Goal: Task Accomplishment & Management: Complete application form

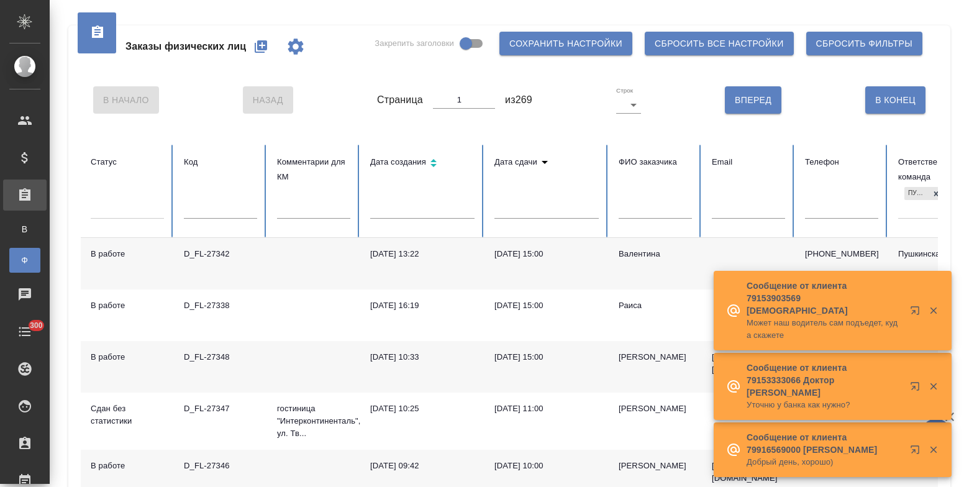
click at [261, 47] on icon "button" at bounding box center [261, 46] width 12 height 12
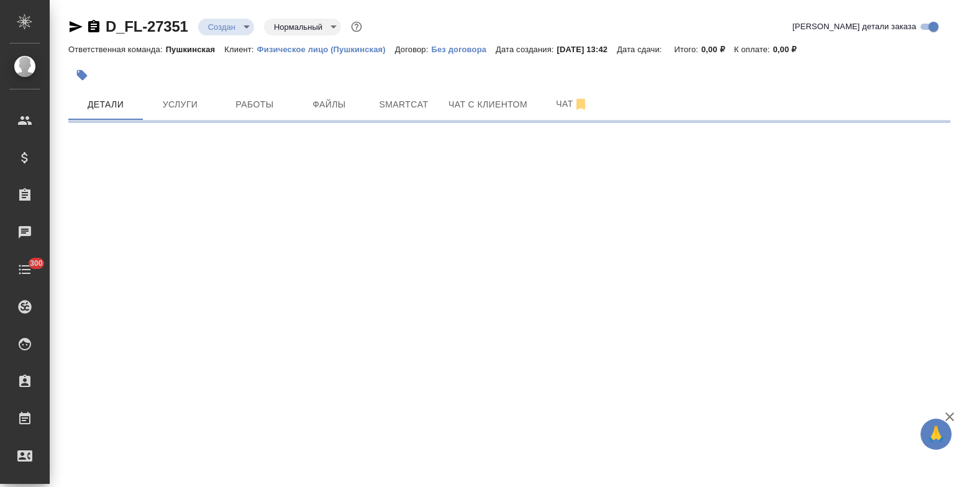
select select "RU"
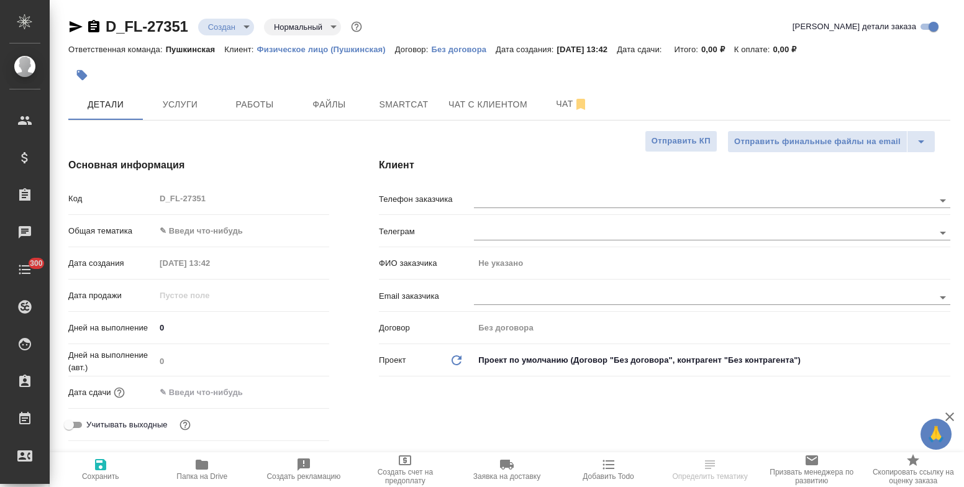
type textarea "x"
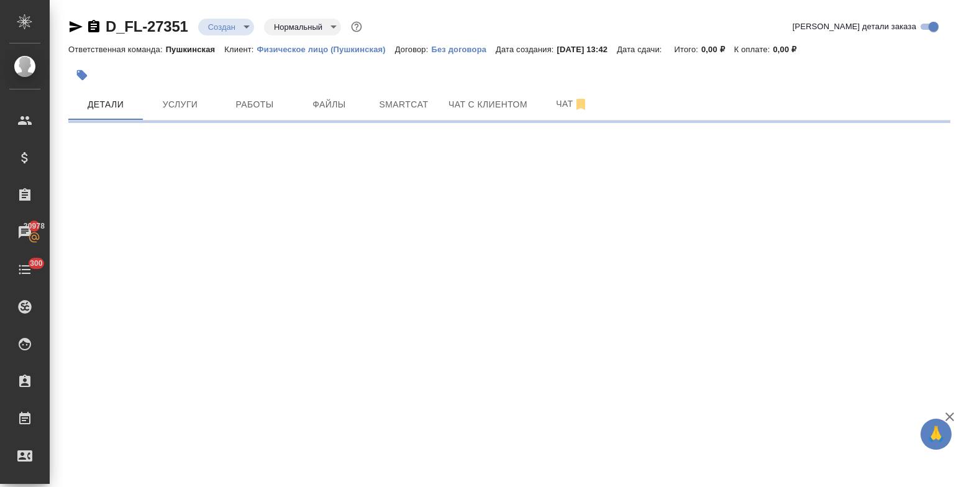
select select "RU"
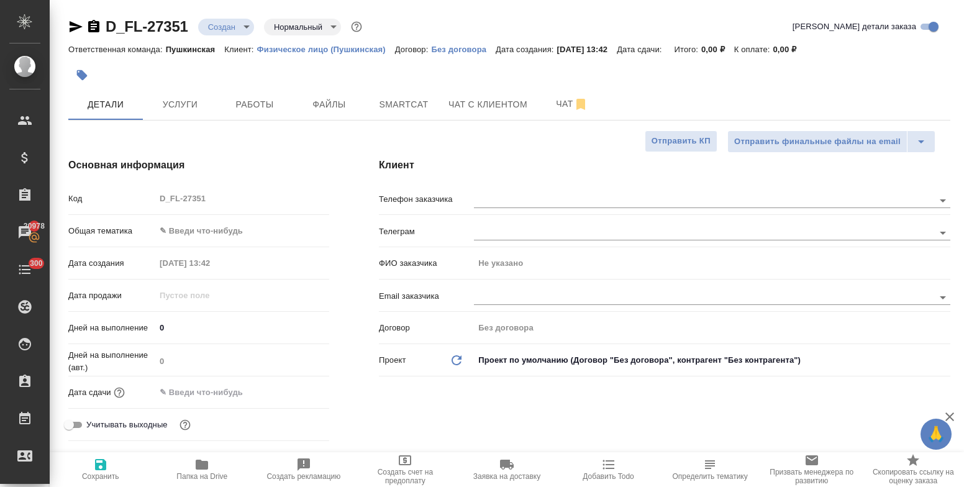
type textarea "x"
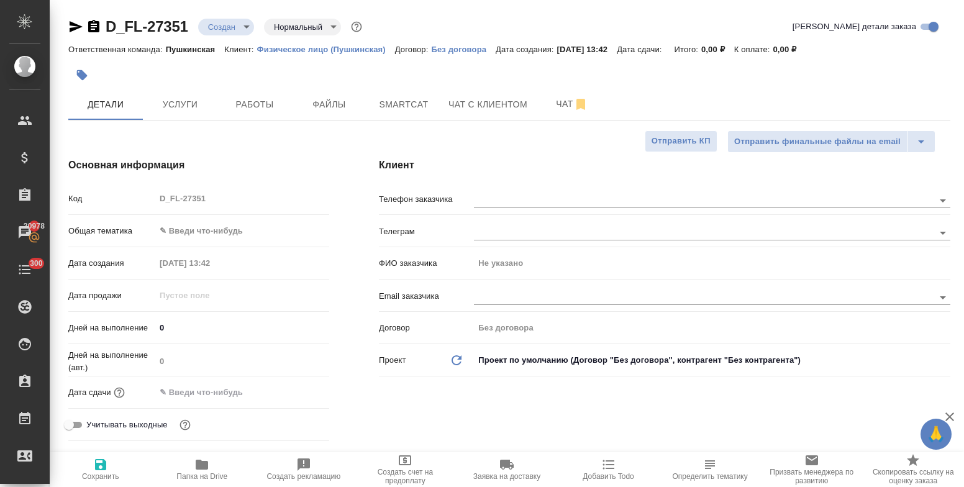
type textarea "x"
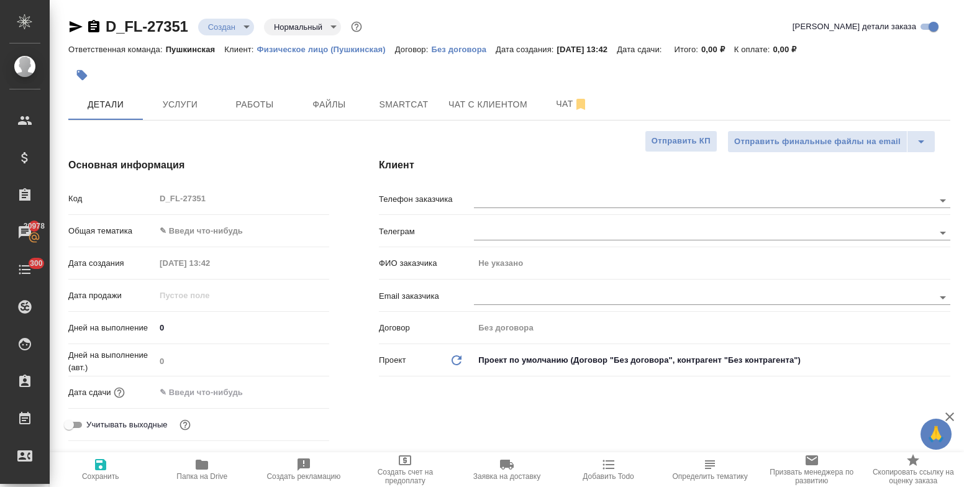
type textarea "x"
click at [497, 199] on input "text" at bounding box center [683, 199] width 418 height 15
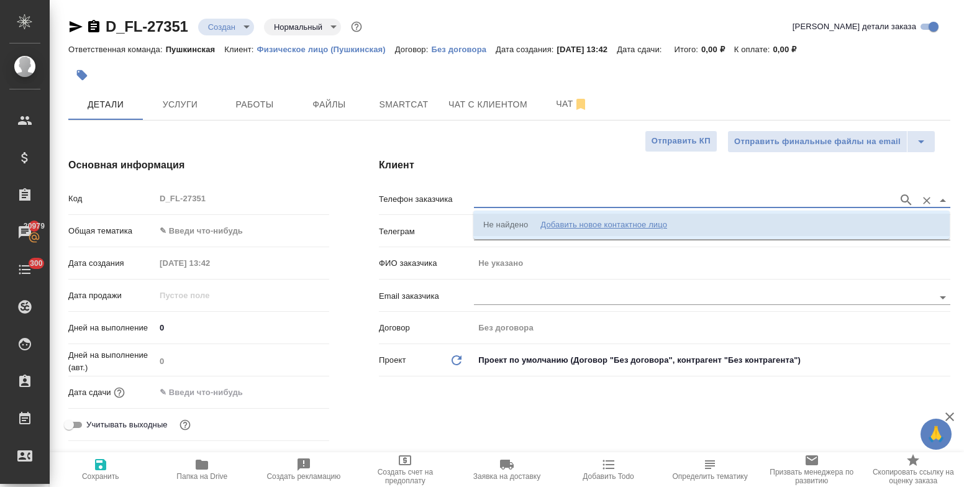
click at [663, 227] on div "Добавить новое контактное лицо" at bounding box center [603, 225] width 127 height 12
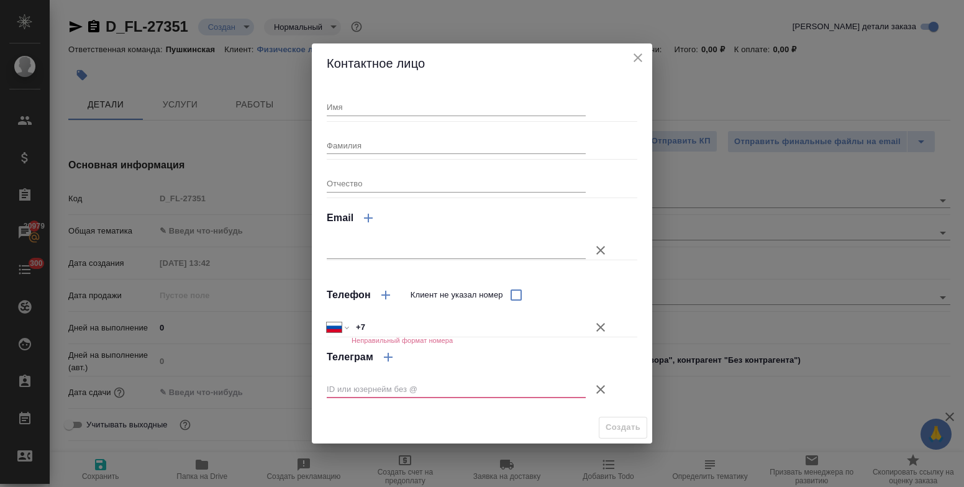
click at [383, 242] on input "text" at bounding box center [456, 250] width 259 height 17
paste input "[EMAIL_ADDRESS][DOMAIN_NAME]"
type input "[EMAIL_ADDRESS][DOMAIN_NAME]"
click at [604, 327] on icon "button" at bounding box center [600, 327] width 15 height 15
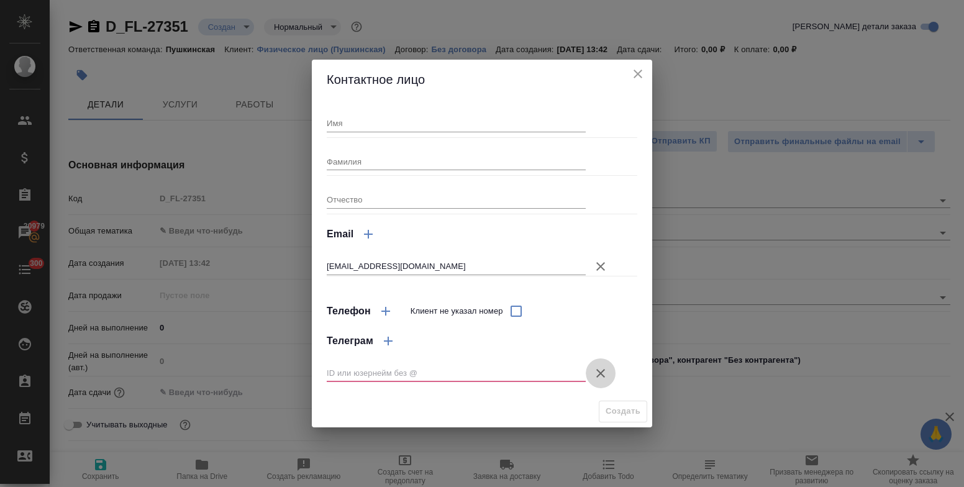
click at [600, 370] on icon "button" at bounding box center [600, 373] width 15 height 15
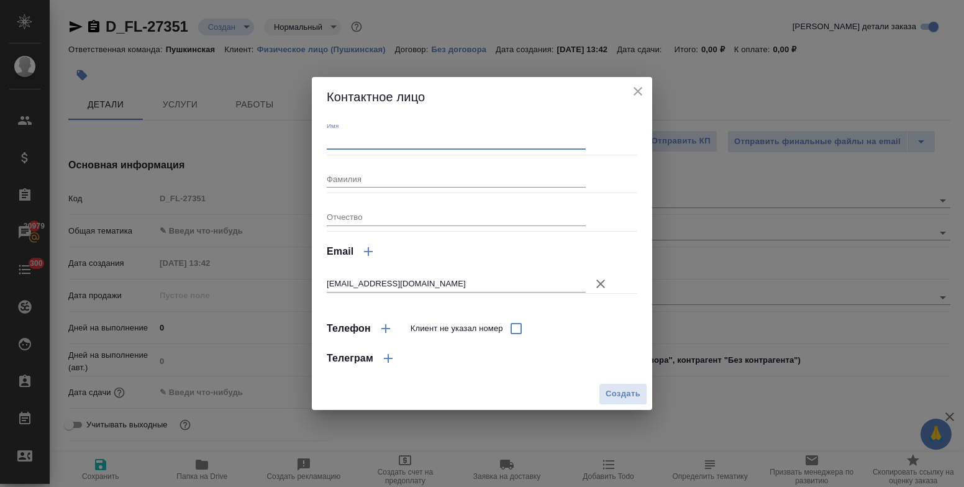
click at [387, 145] on input "Имя" at bounding box center [456, 140] width 259 height 17
type input "П"
type input "Юлия"
click at [347, 181] on input "Фамилия" at bounding box center [456, 178] width 259 height 17
type input "[PERSON_NAME]"
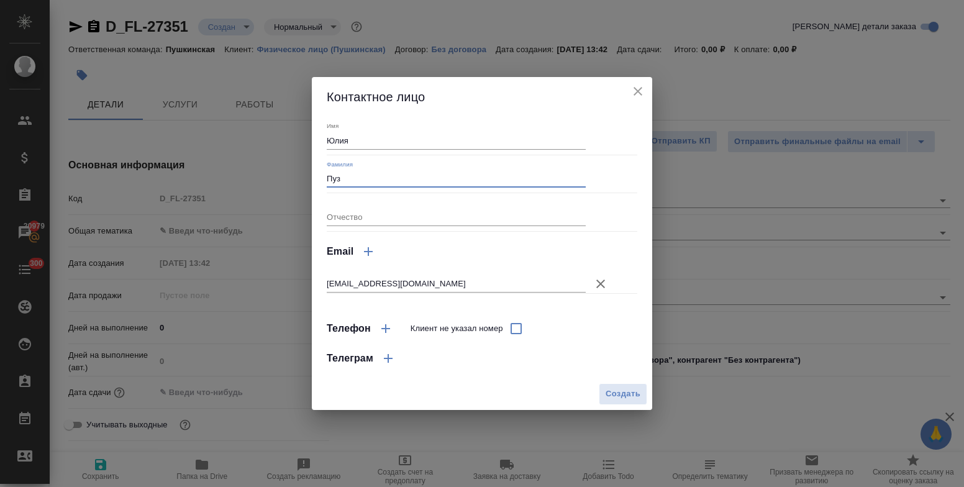
type input "Пуз"
type textarea "x"
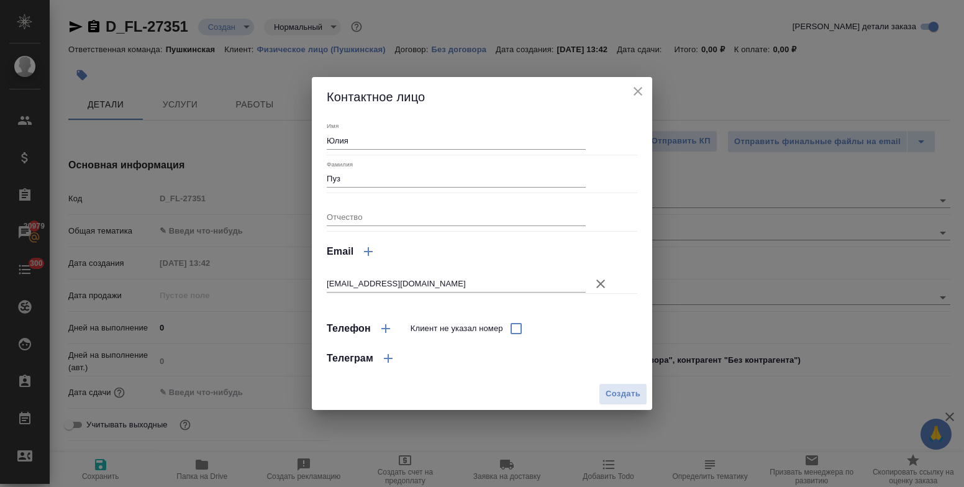
type textarea "x"
type input "[PERSON_NAME]"
click at [621, 389] on span "Создать" at bounding box center [622, 394] width 35 height 14
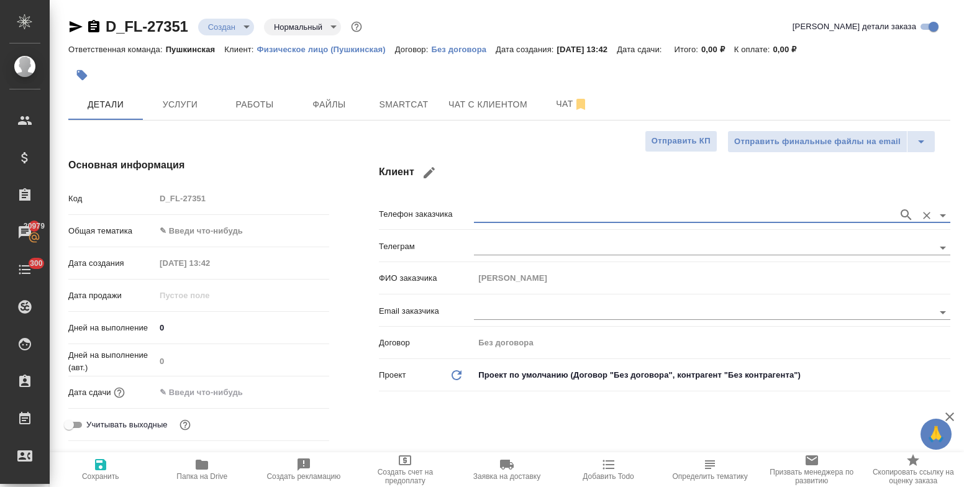
type input "[PERSON_NAME]"
type textarea "x"
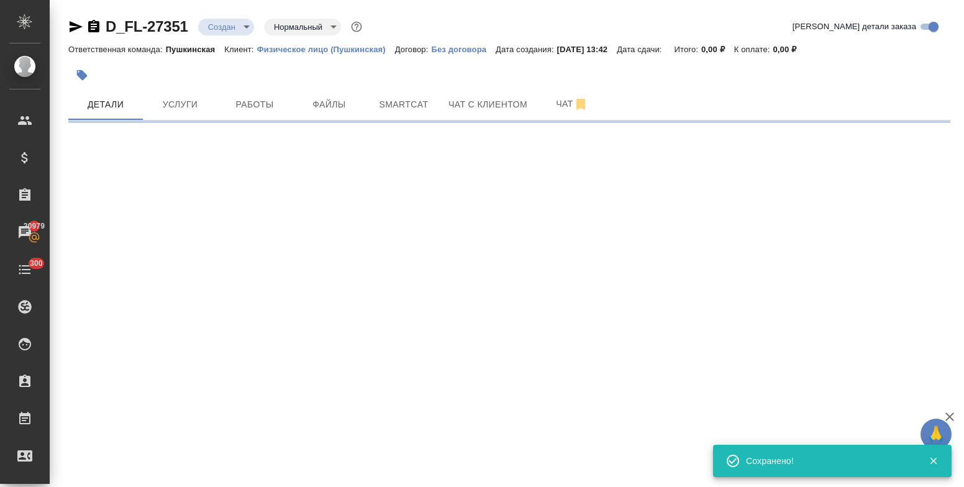
type input "holyTrinity"
select select "RU"
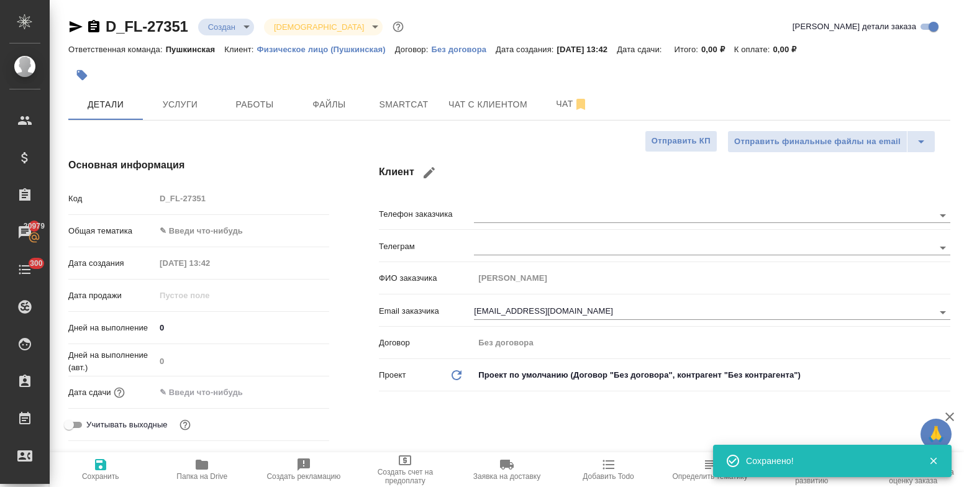
type textarea "x"
click at [197, 236] on body "🙏 .cls-1 fill:#fff; AWATERA Bulakhova [PERSON_NAME] Спецификации Заказы 20979 Ч…" at bounding box center [482, 243] width 964 height 487
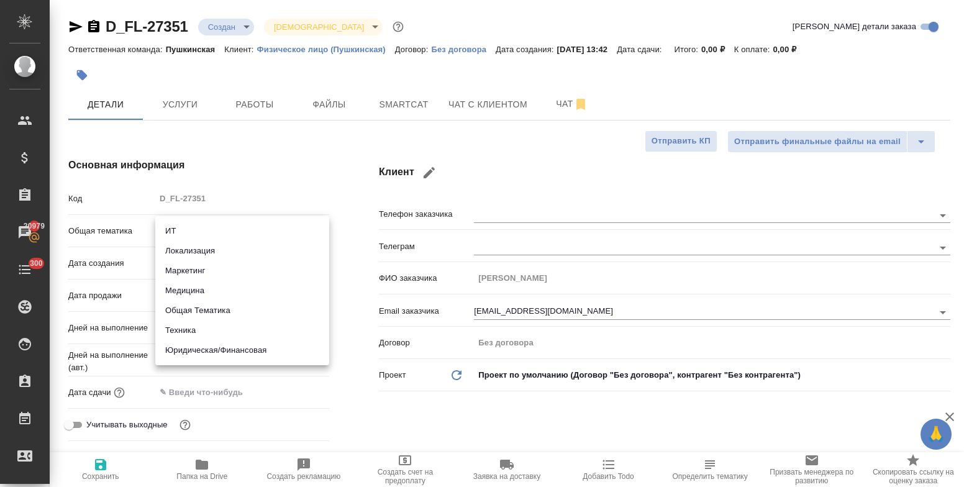
click at [204, 348] on li "Юридическая/Финансовая" at bounding box center [242, 350] width 174 height 20
type input "yr-fn"
type textarea "x"
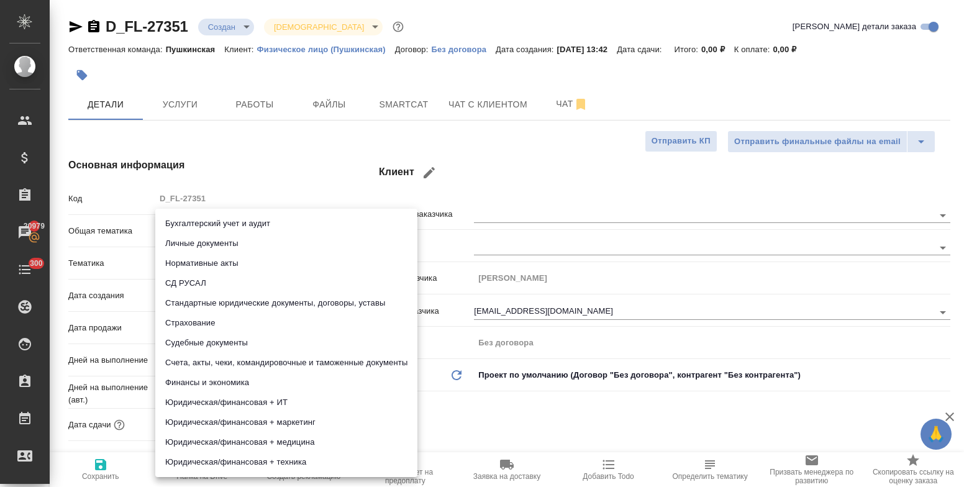
click at [197, 260] on body "🙏 .cls-1 fill:#fff; AWATERA Bulakhova [PERSON_NAME] Спецификации Заказы 20979 Ч…" at bounding box center [482, 243] width 964 height 487
click at [226, 302] on li "Стандартные юридические документы, договоры, уставы" at bounding box center [286, 303] width 262 height 20
type textarea "x"
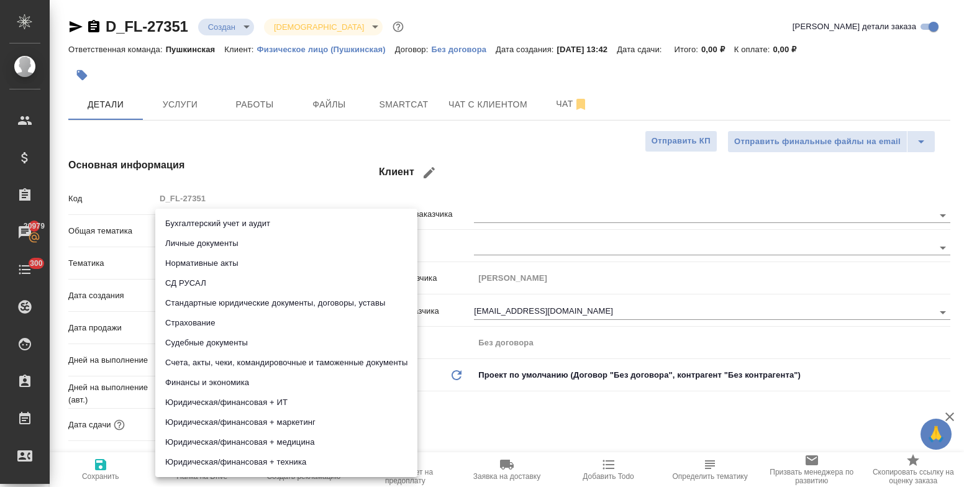
type input "5f647205b73bc97568ca66bf"
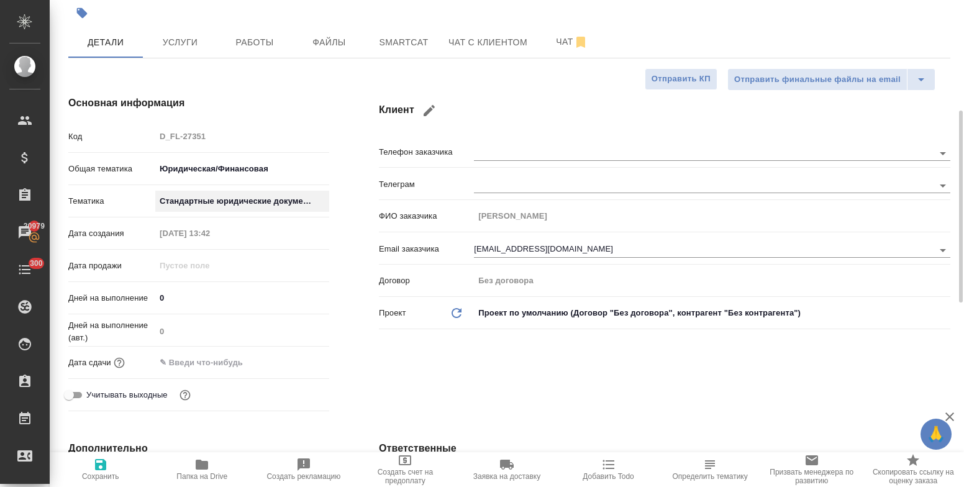
scroll to position [124, 0]
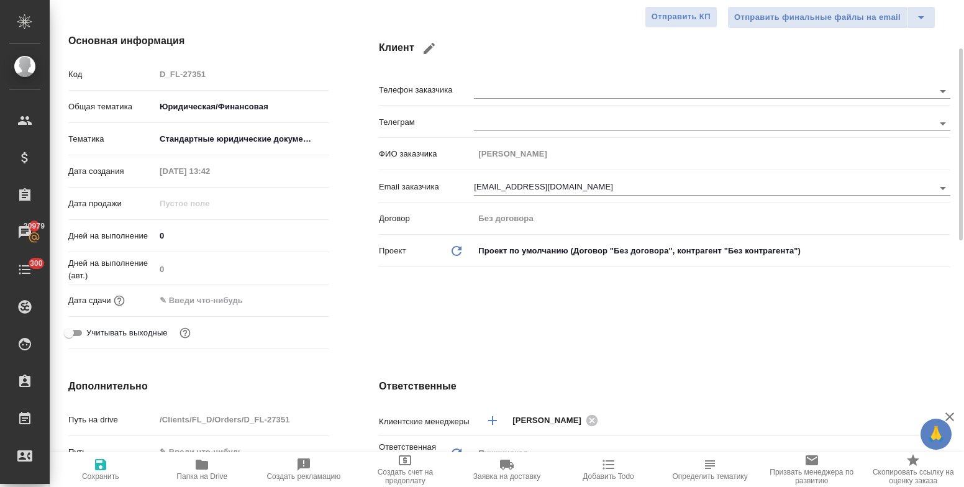
click at [210, 298] on input "text" at bounding box center [209, 300] width 109 height 18
click at [293, 300] on icon "button" at bounding box center [292, 299] width 11 height 12
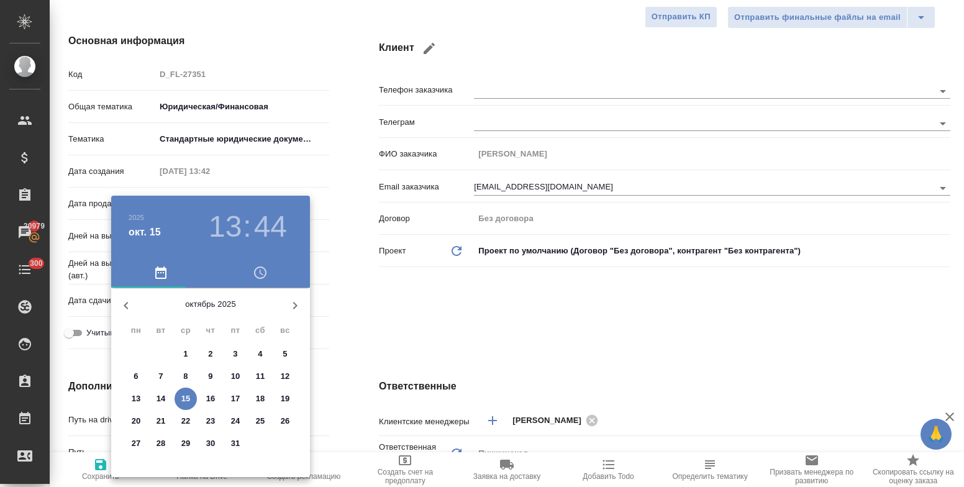
click at [212, 398] on p "16" at bounding box center [210, 398] width 9 height 12
type input "[DATE] 13:44"
type textarea "x"
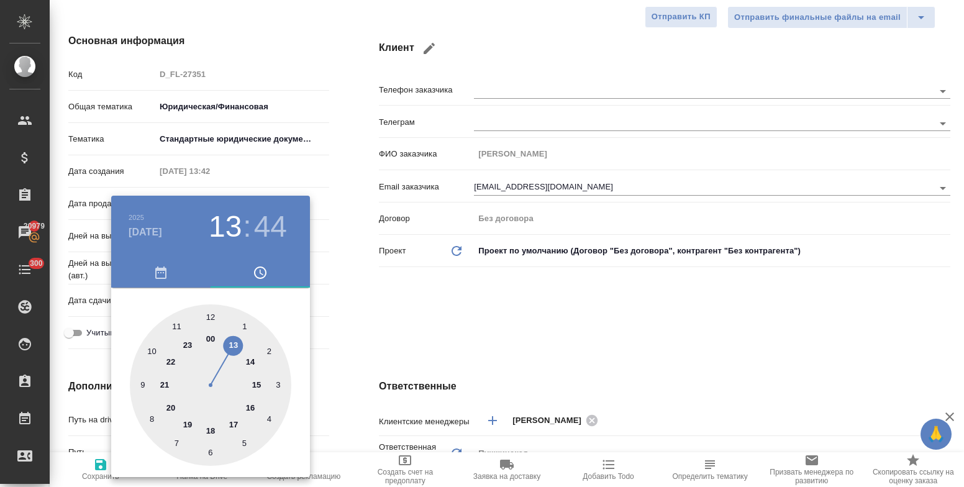
click at [253, 405] on div at bounding box center [210, 384] width 161 height 161
type input "[DATE] 16:44"
type textarea "x"
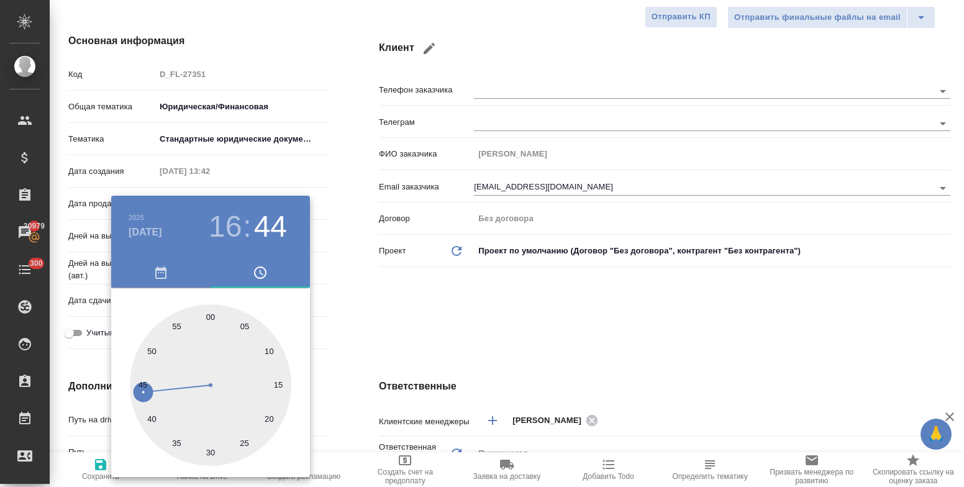
click at [212, 319] on div at bounding box center [210, 384] width 161 height 161
type input "[DATE] 16:00"
type textarea "x"
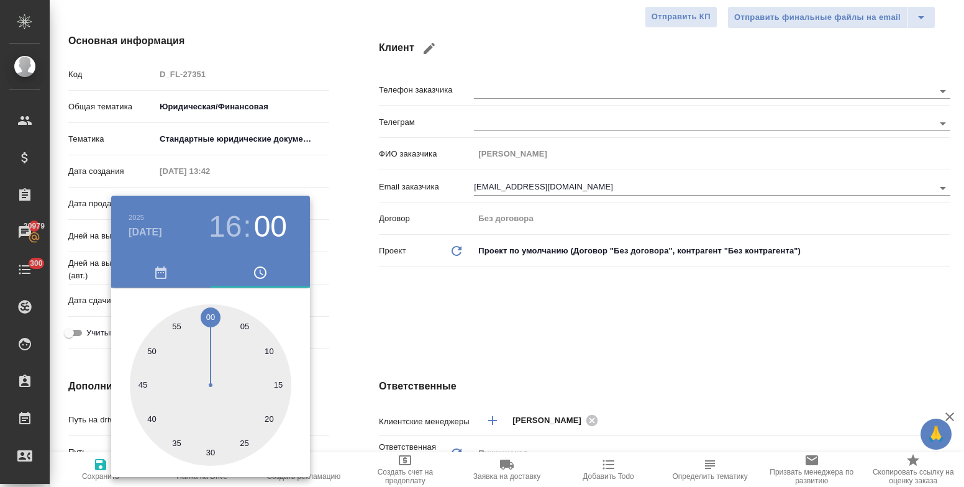
click at [392, 337] on div at bounding box center [482, 243] width 964 height 487
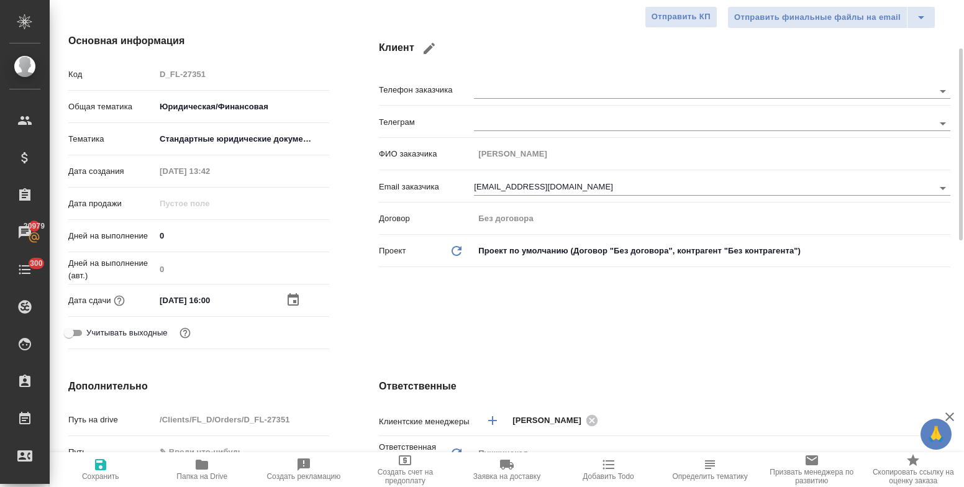
click at [99, 469] on icon "button" at bounding box center [100, 464] width 11 height 11
type textarea "x"
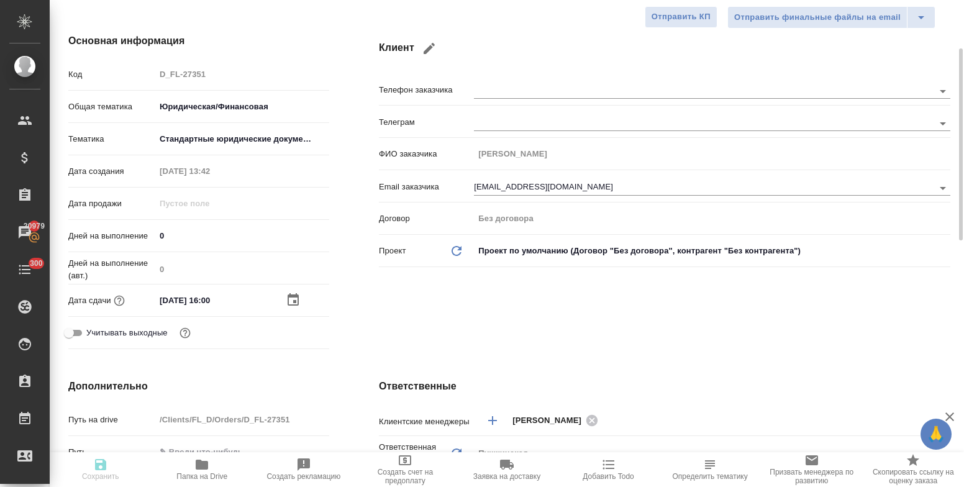
type textarea "x"
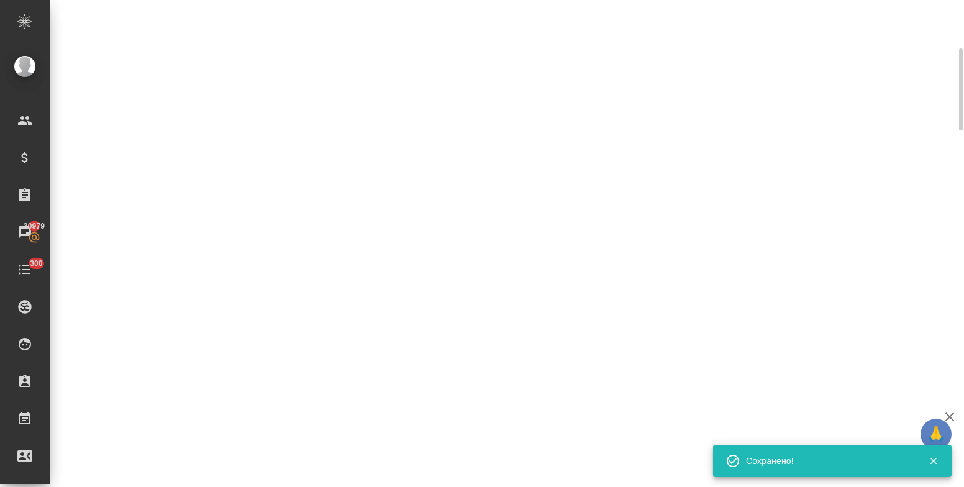
select select "RU"
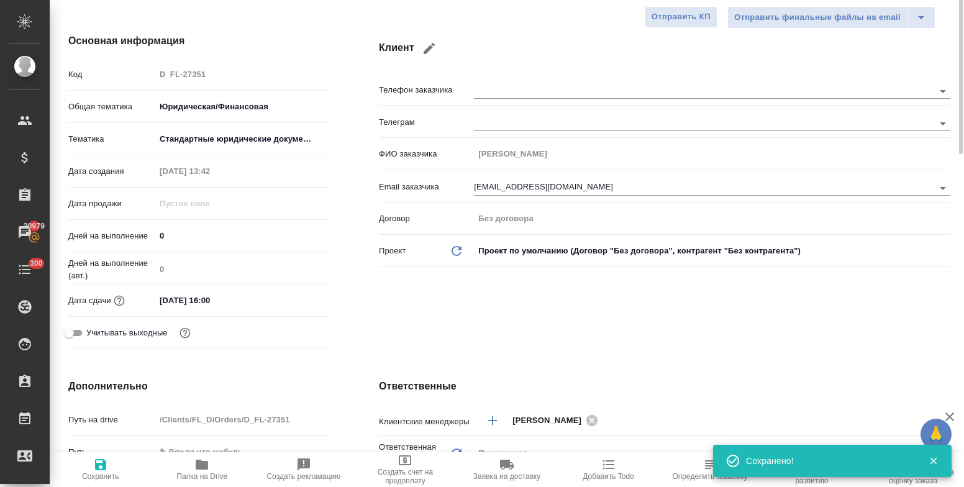
scroll to position [0, 0]
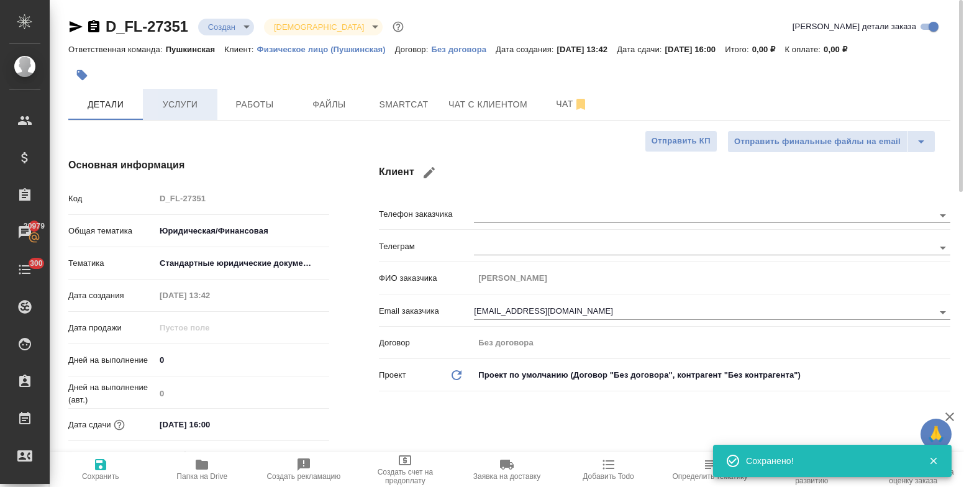
type textarea "x"
click at [183, 105] on span "Услуги" at bounding box center [180, 105] width 60 height 16
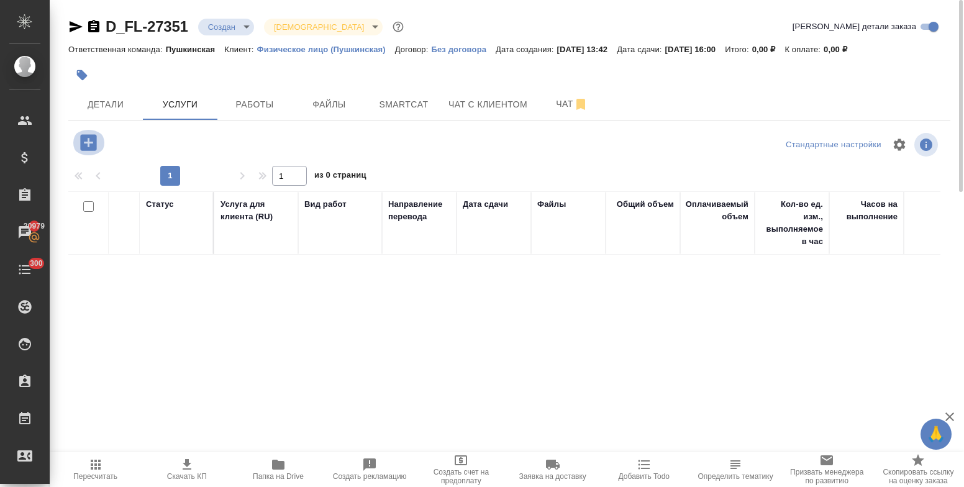
click at [88, 145] on icon "button" at bounding box center [88, 142] width 16 height 16
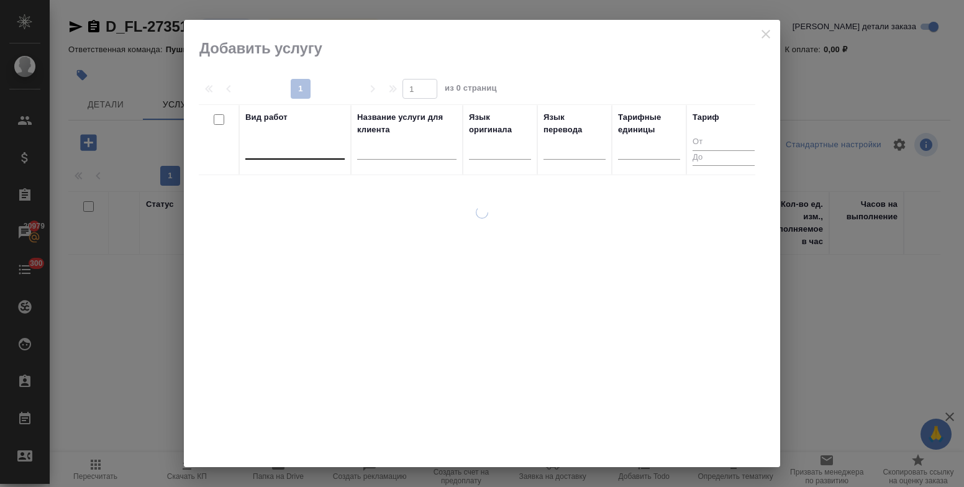
click at [287, 155] on div at bounding box center [294, 147] width 99 height 18
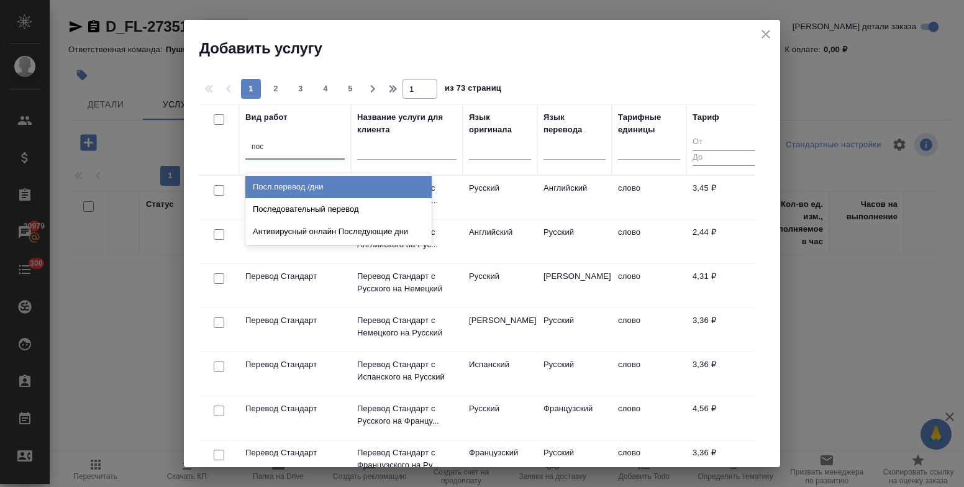
type input "посл"
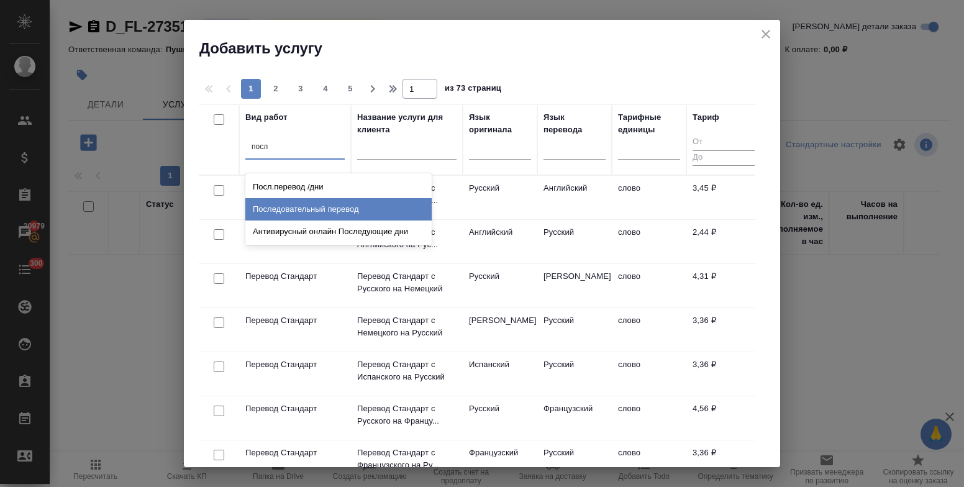
click at [325, 210] on div "Последовательный перевод" at bounding box center [338, 209] width 186 height 22
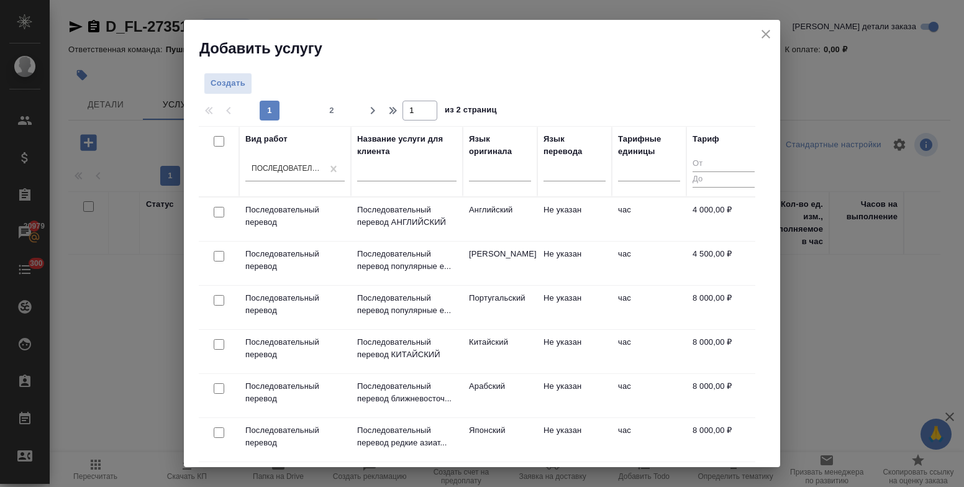
click at [355, 63] on div "Создать 1 2 1 из 2 страниц Вид работ Последовательный перевод Название услуги д…" at bounding box center [482, 262] width 596 height 409
click at [275, 168] on div "Последовательный перевод" at bounding box center [287, 168] width 72 height 11
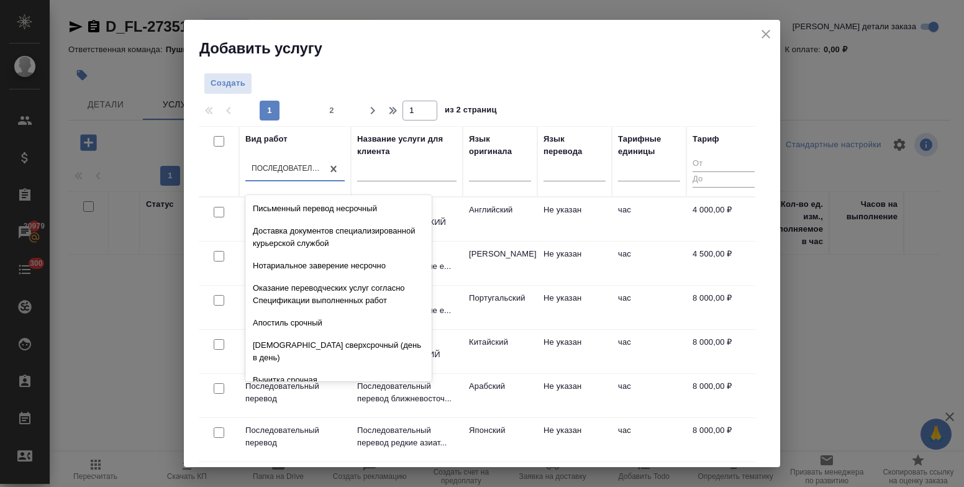
scroll to position [4945, 0]
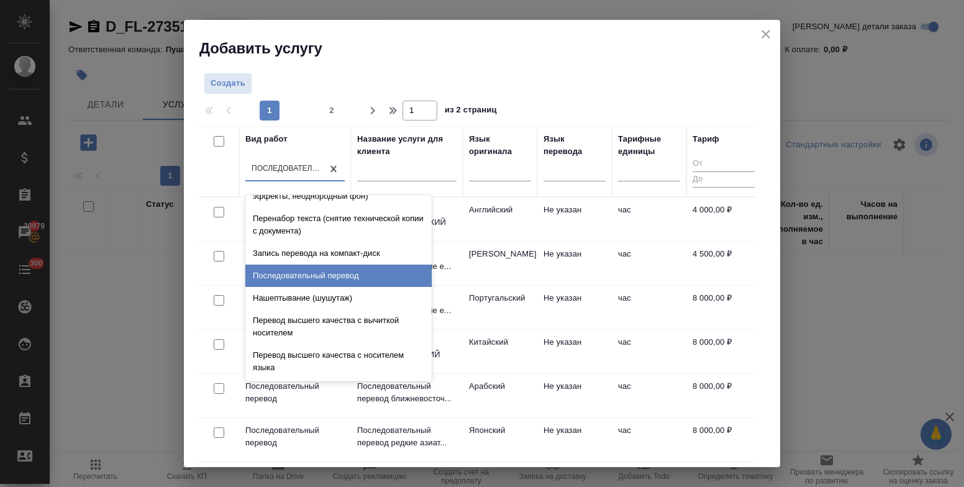
click at [319, 287] on div "Последовательный перевод" at bounding box center [338, 276] width 186 height 22
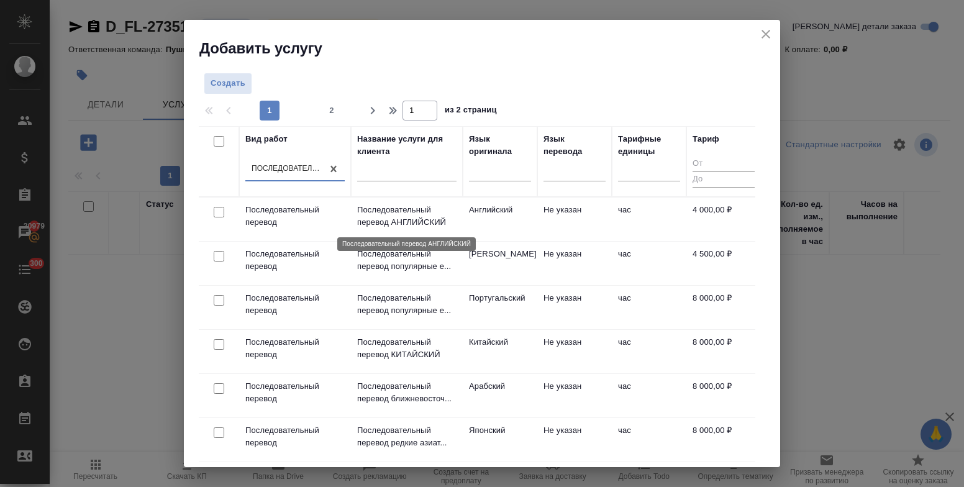
click at [425, 217] on p "Последовательный перевод АНГЛИЙСКИЙ" at bounding box center [406, 216] width 99 height 25
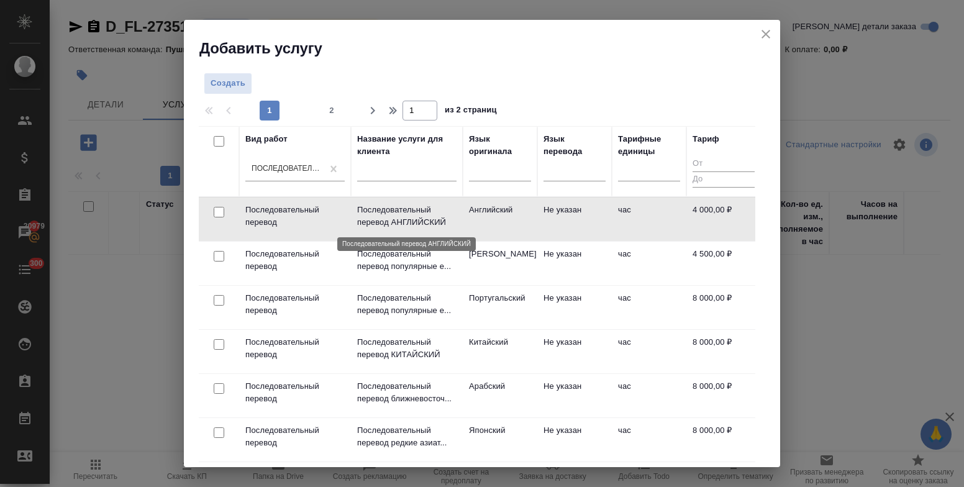
click at [425, 217] on p "Последовательный перевод АНГЛИЙСКИЙ" at bounding box center [406, 216] width 99 height 25
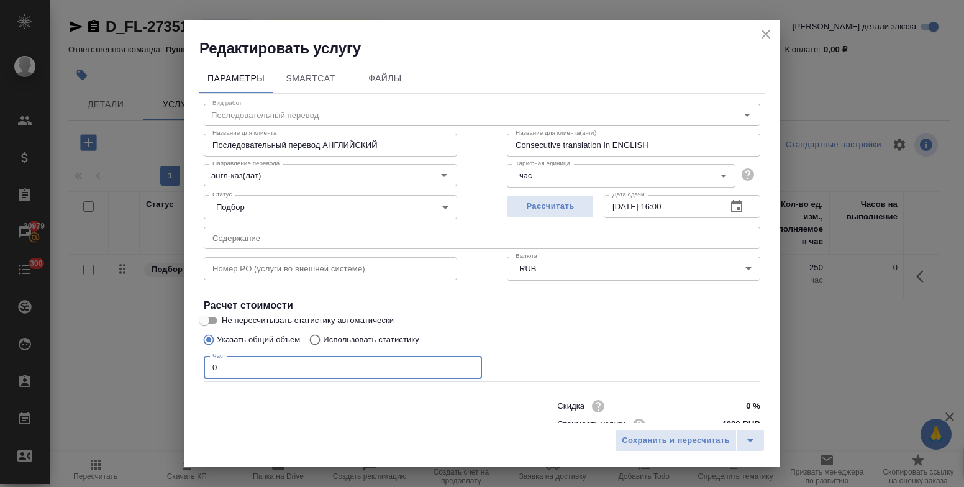
drag, startPoint x: 222, startPoint y: 366, endPoint x: 175, endPoint y: 363, distance: 46.7
click at [175, 363] on div "Редактировать услугу Параметры SmartCat Файлы Вид работ Последовательный перево…" at bounding box center [482, 243] width 964 height 487
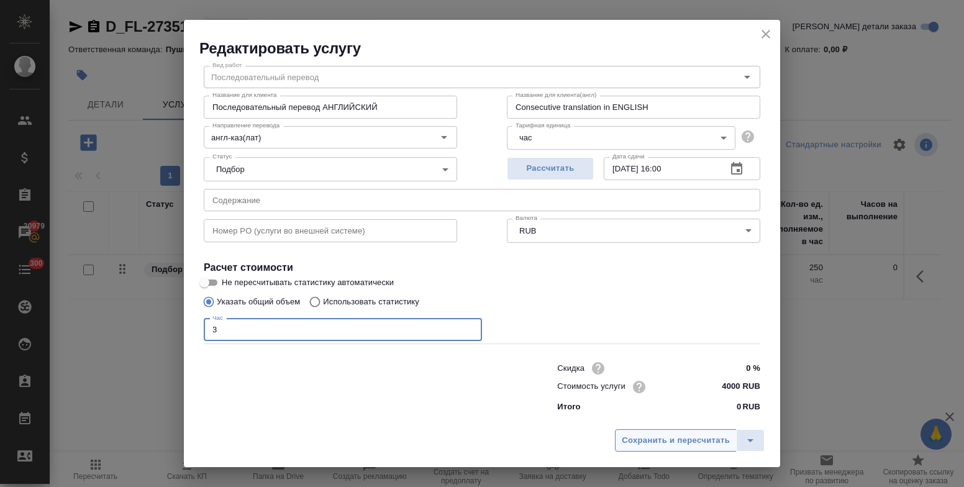
type input "3"
click at [656, 447] on span "Сохранить и пересчитать" at bounding box center [676, 440] width 108 height 14
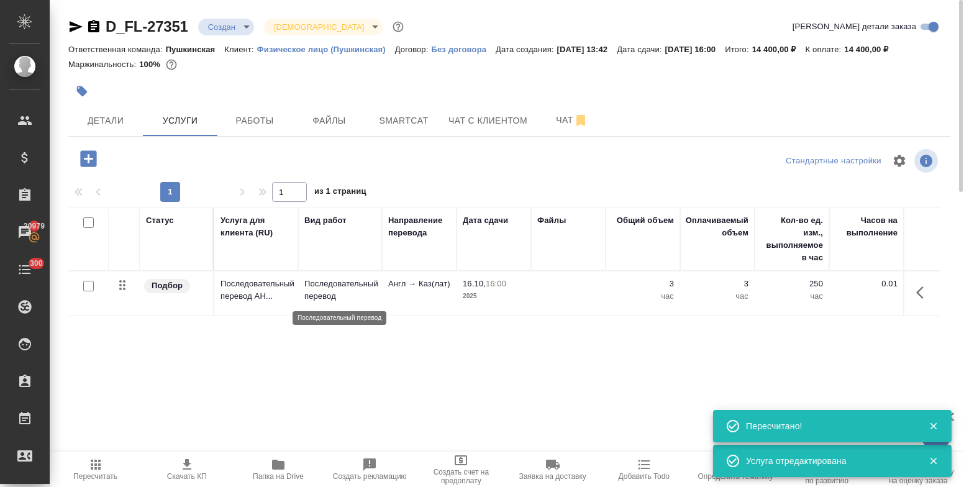
click at [317, 285] on p "Последовательный перевод" at bounding box center [339, 290] width 71 height 25
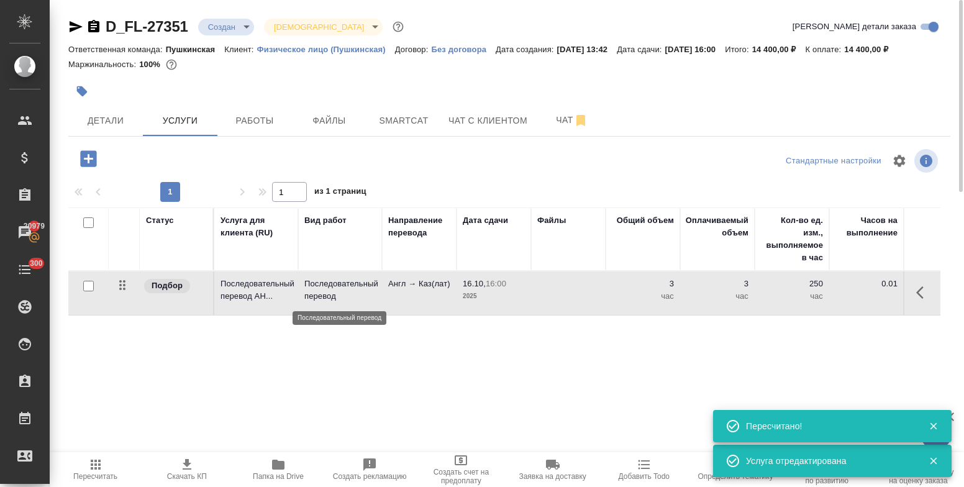
click at [317, 285] on p "Последовательный перевод" at bounding box center [339, 290] width 71 height 25
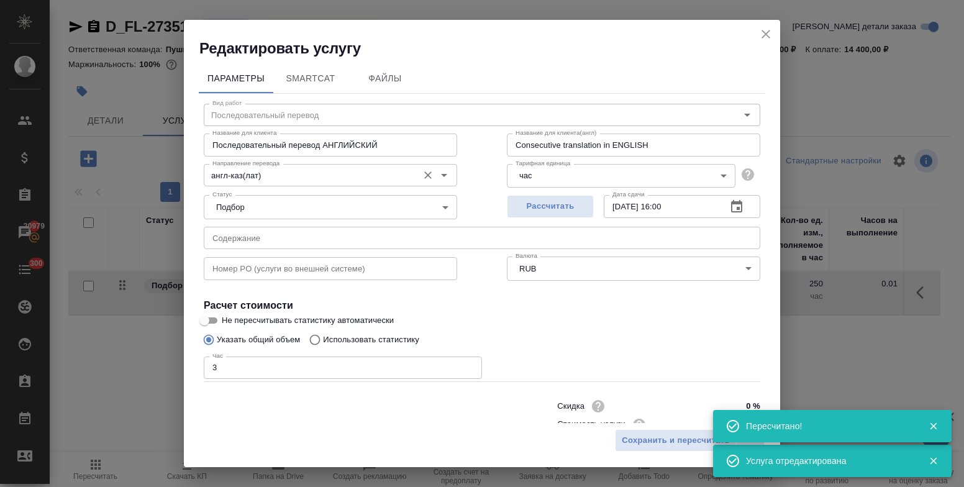
click at [315, 181] on input "англ-каз(лат)" at bounding box center [309, 175] width 204 height 15
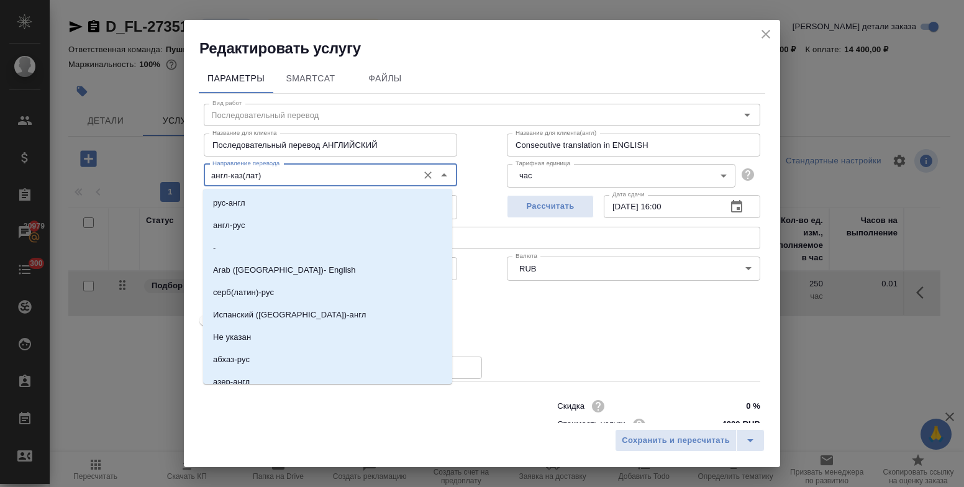
click at [760, 32] on icon "close" at bounding box center [765, 34] width 15 height 15
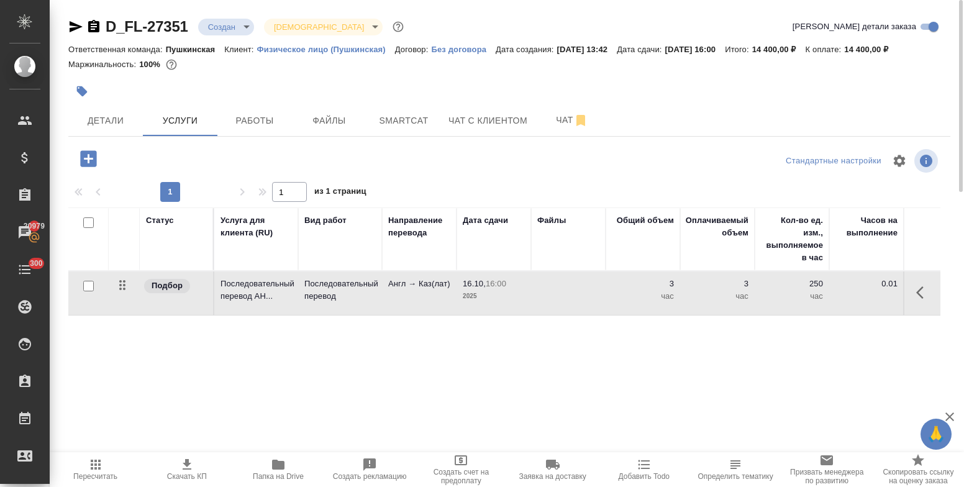
click at [89, 284] on input "checkbox" at bounding box center [88, 286] width 11 height 11
checkbox input "true"
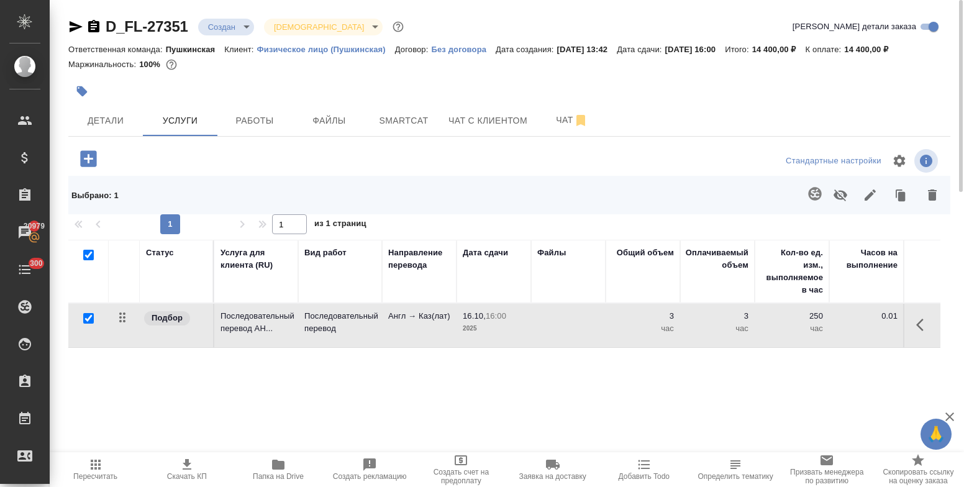
click at [933, 200] on icon "button" at bounding box center [932, 194] width 9 height 11
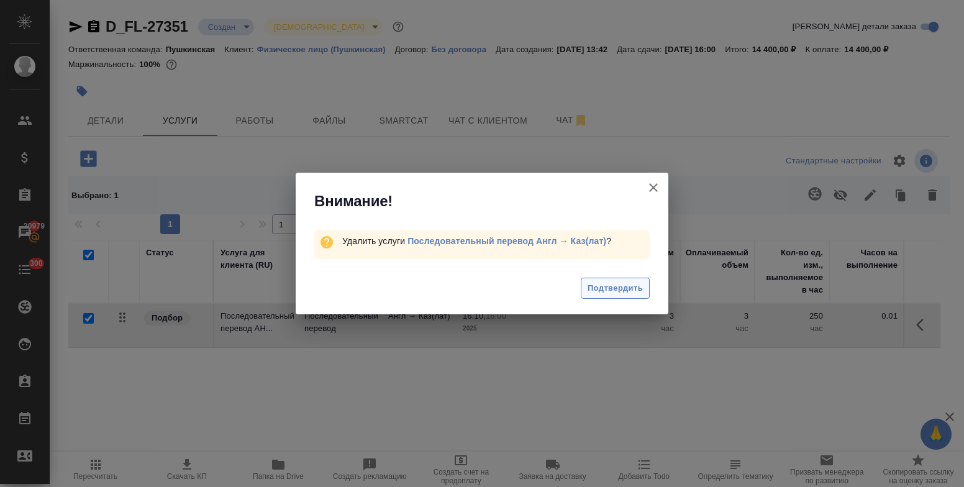
click at [596, 287] on span "Подтвердить" at bounding box center [614, 288] width 55 height 14
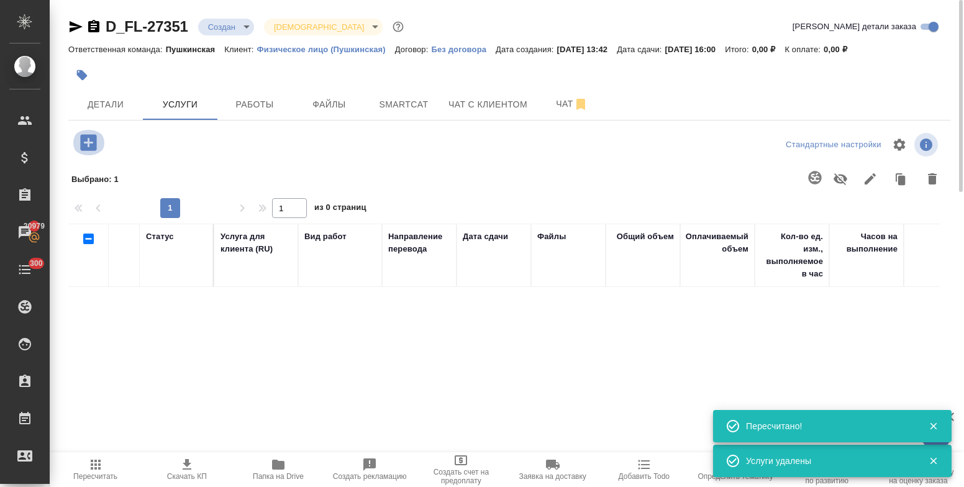
click at [88, 143] on icon "button" at bounding box center [88, 142] width 16 height 16
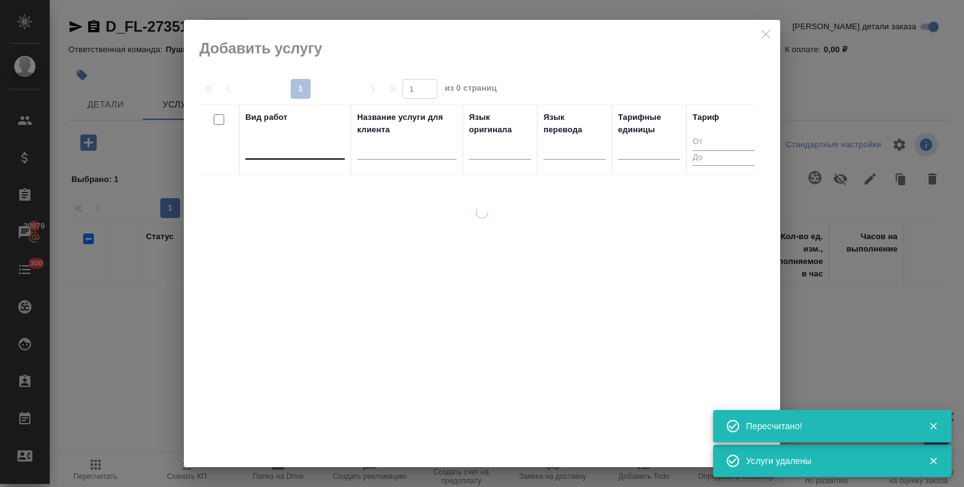
click at [324, 155] on div at bounding box center [294, 147] width 99 height 18
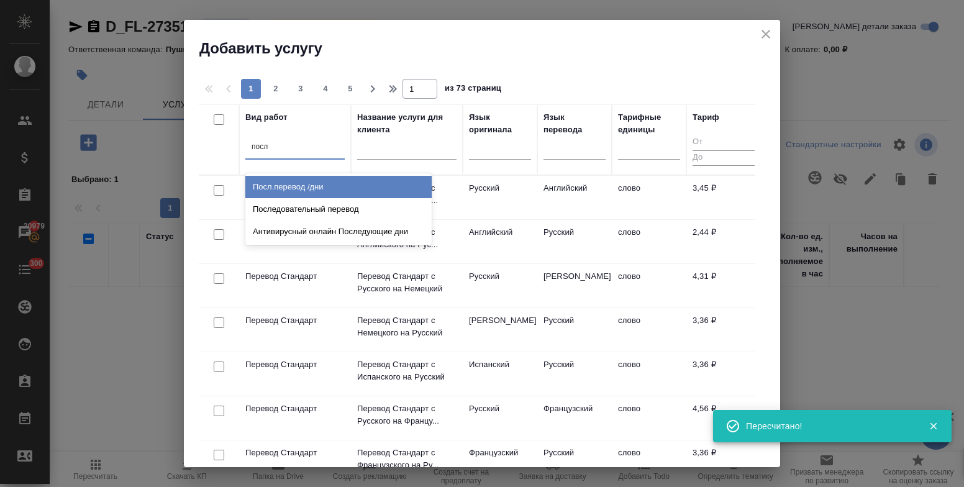
type input "после"
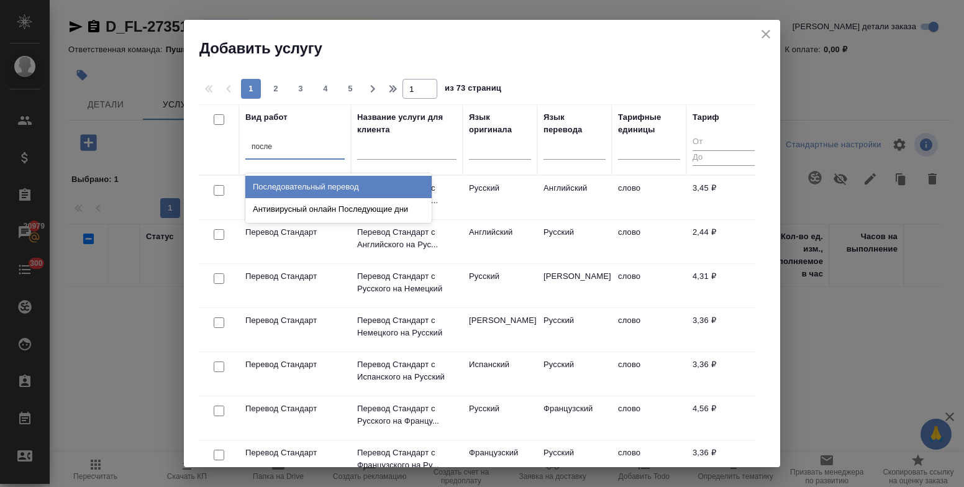
click at [332, 183] on div "Последовательный перевод" at bounding box center [338, 187] width 186 height 22
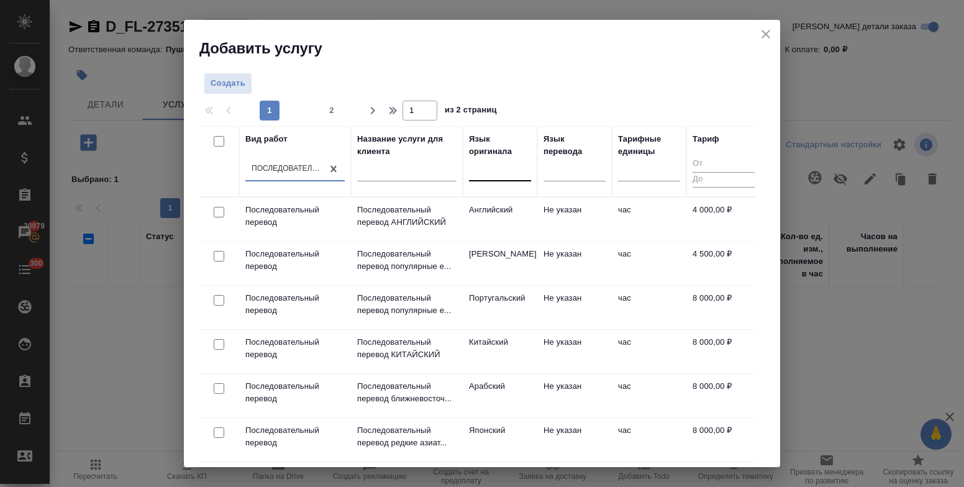
click at [503, 174] on div at bounding box center [500, 169] width 62 height 18
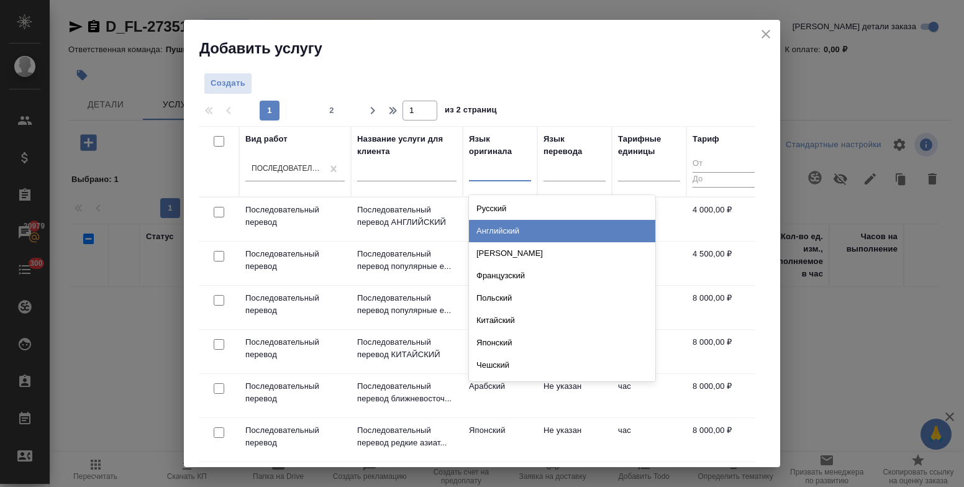
click at [503, 224] on div "Английский" at bounding box center [562, 231] width 186 height 22
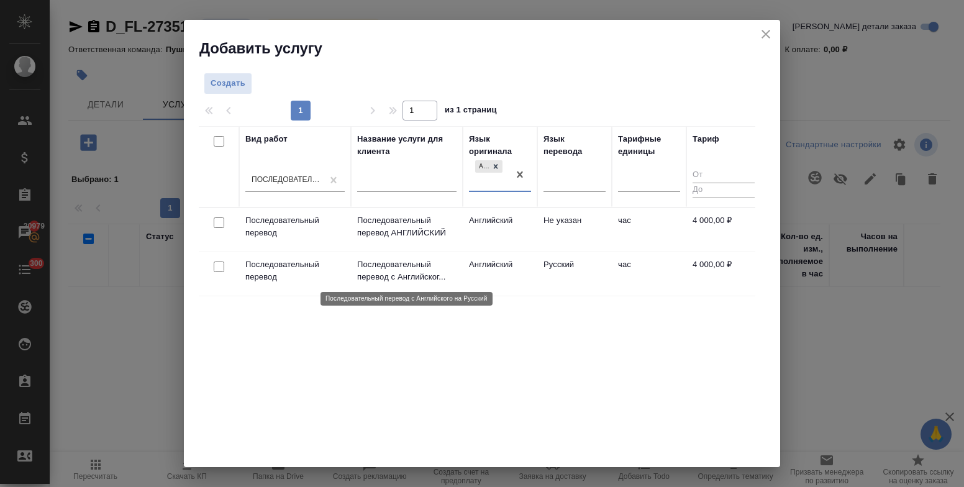
click at [414, 271] on p "Последовательный перевод с Английског..." at bounding box center [406, 270] width 99 height 25
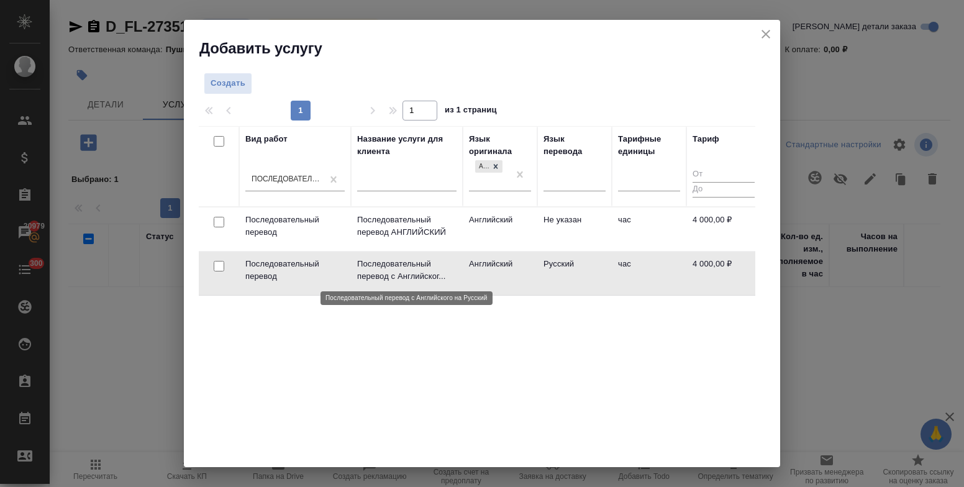
click at [414, 271] on p "Последовательный перевод с Английског..." at bounding box center [406, 270] width 99 height 25
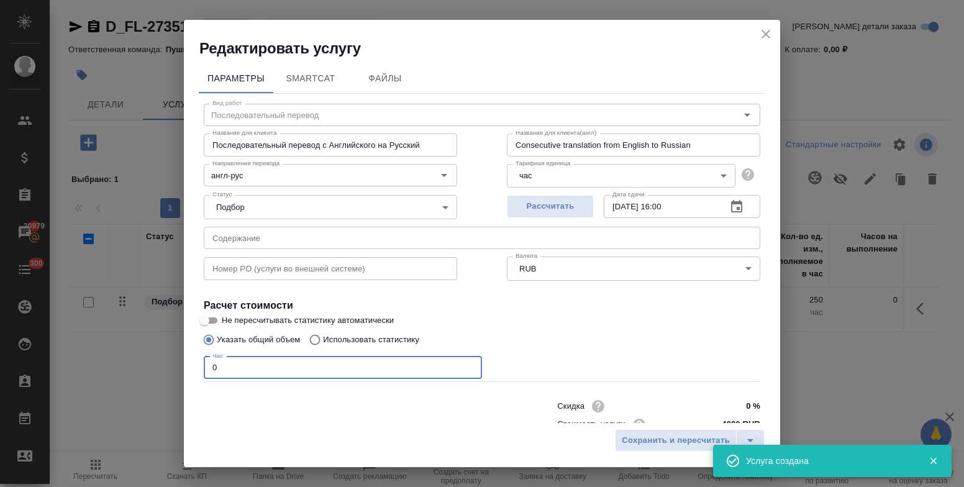
drag, startPoint x: 223, startPoint y: 371, endPoint x: 196, endPoint y: 366, distance: 27.9
click at [196, 366] on div "Параметры SmartCat Файлы Вид работ Последовательный перевод Вид работ Название …" at bounding box center [482, 240] width 596 height 364
type input "3"
click at [682, 443] on span "Сохранить и пересчитать" at bounding box center [676, 440] width 108 height 14
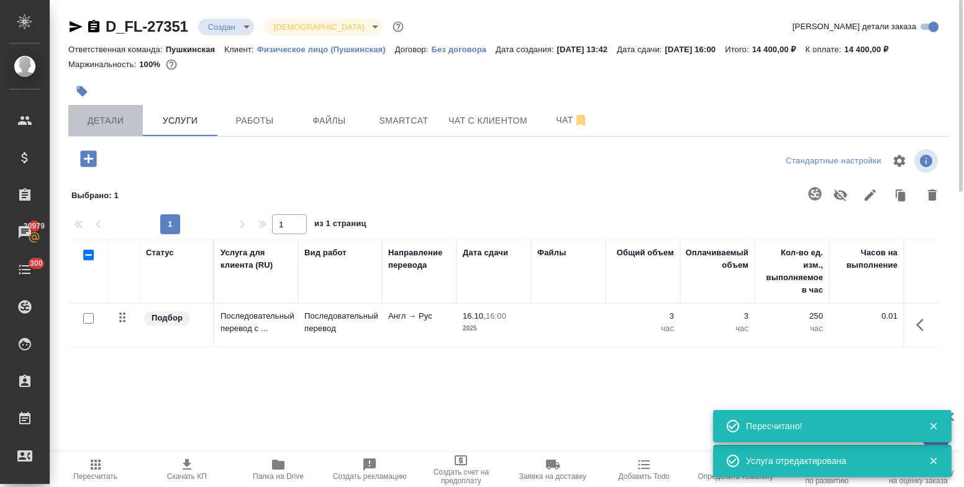
click at [101, 113] on span "Детали" at bounding box center [106, 121] width 60 height 16
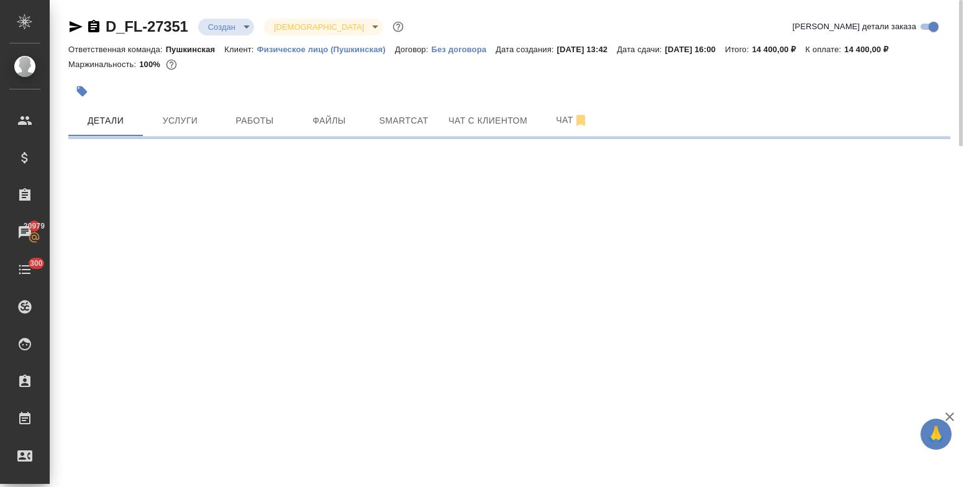
select select "RU"
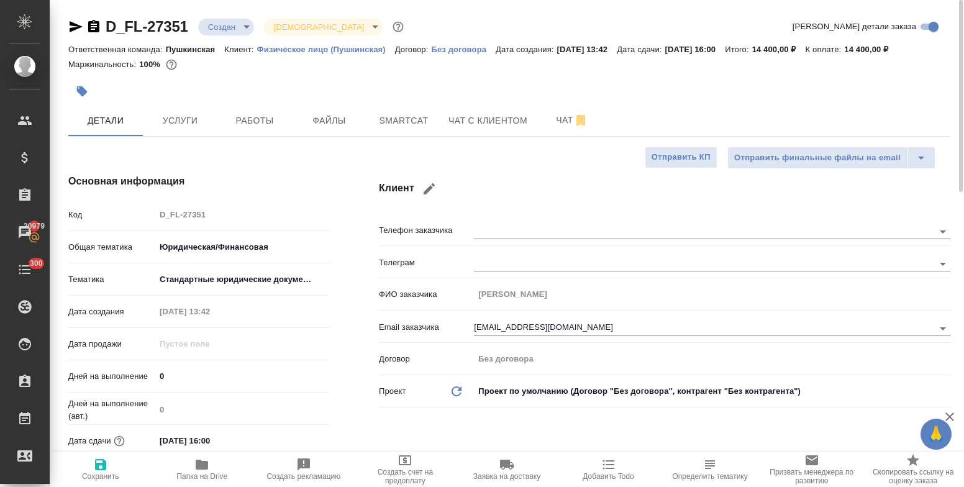
type textarea "x"
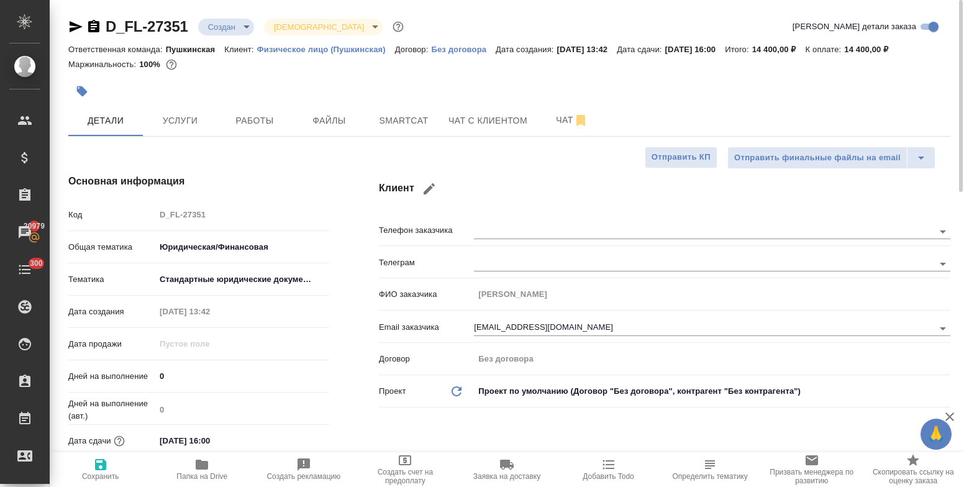
type textarea "x"
click at [604, 205] on div "Клиент Телефон заказчика [PERSON_NAME] заказчика [PERSON_NAME] заказчика [EMAIL…" at bounding box center [664, 334] width 621 height 370
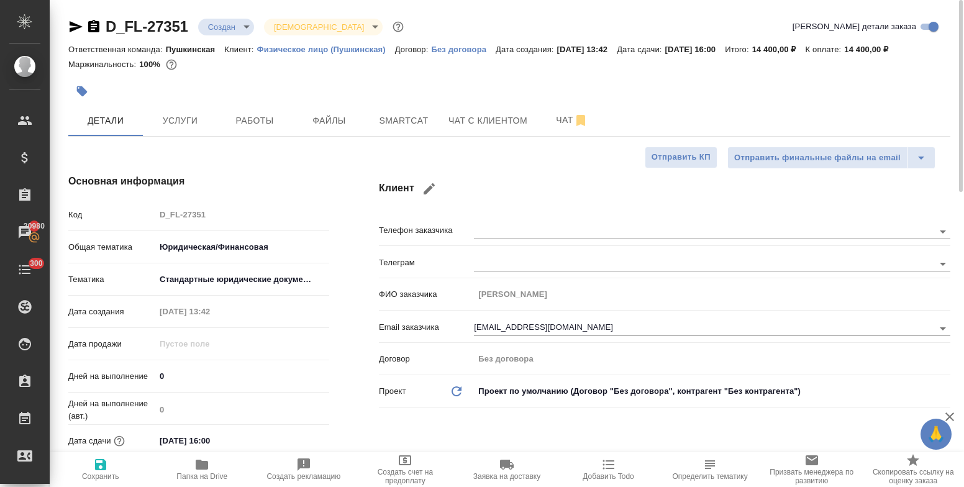
type textarea "x"
